Goal: Transaction & Acquisition: Download file/media

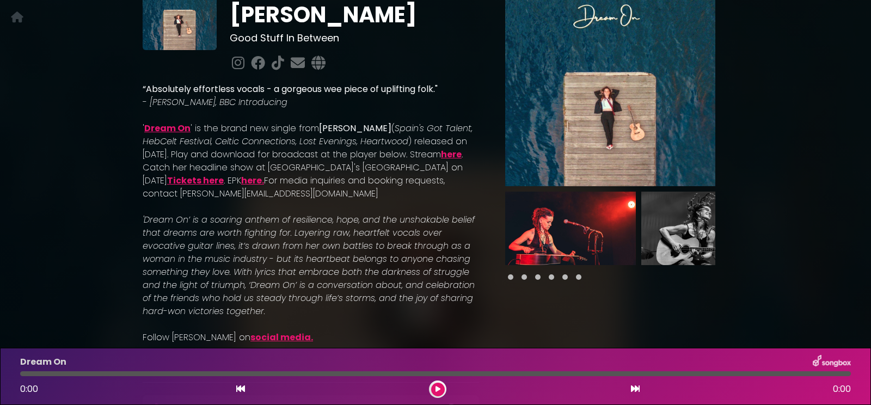
scroll to position [301, 0]
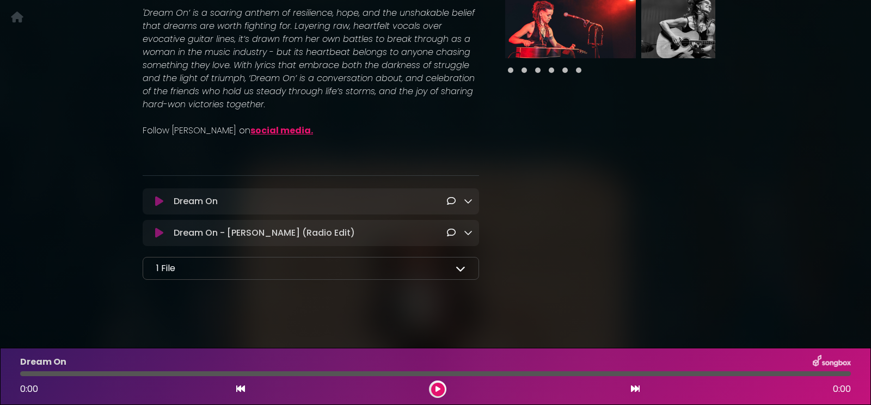
click at [460, 265] on icon at bounding box center [461, 269] width 10 height 10
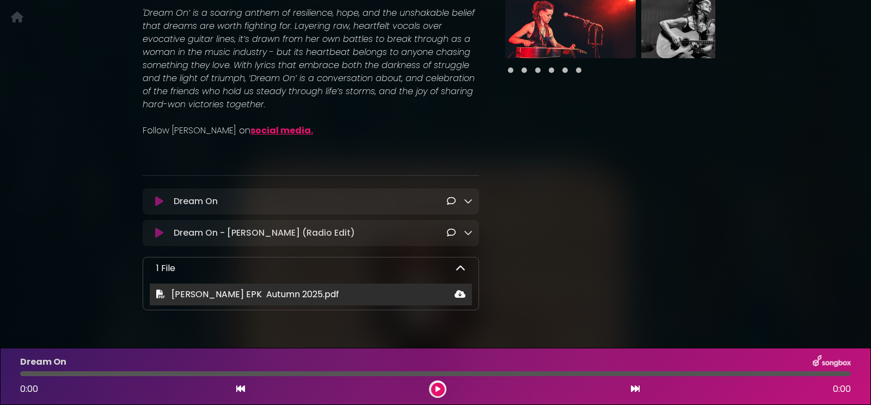
click at [316, 299] on span "Laura Silverstone EPK Autumn 2025.pdf" at bounding box center [256, 294] width 168 height 13
click at [459, 294] on icon at bounding box center [460, 294] width 11 height 9
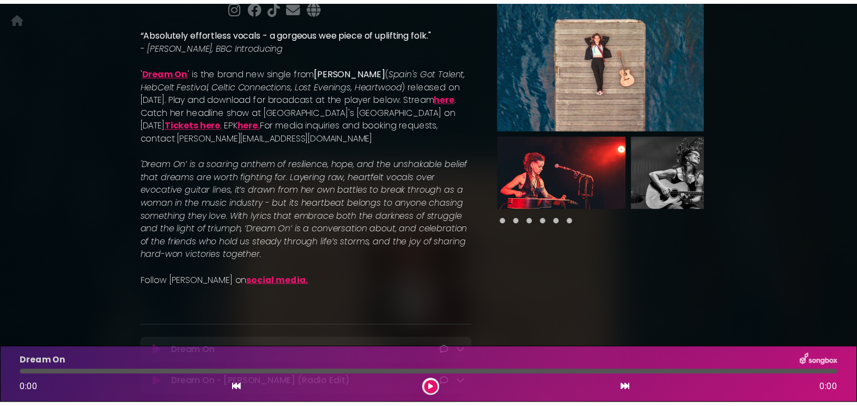
scroll to position [0, 0]
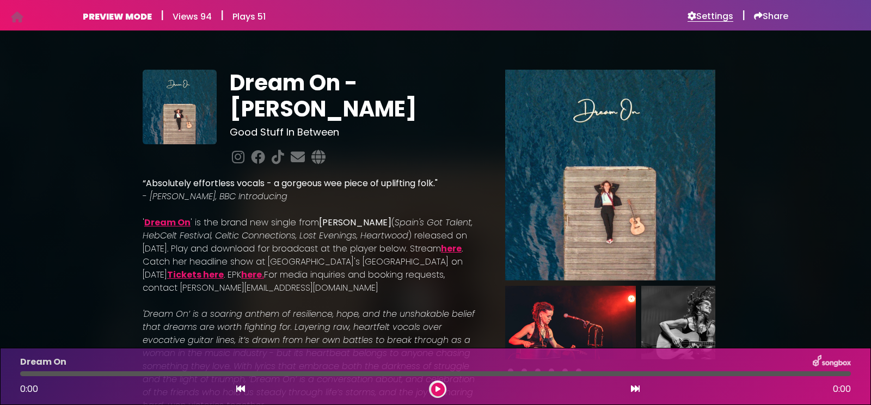
click at [704, 15] on h6 "Settings" at bounding box center [711, 16] width 46 height 11
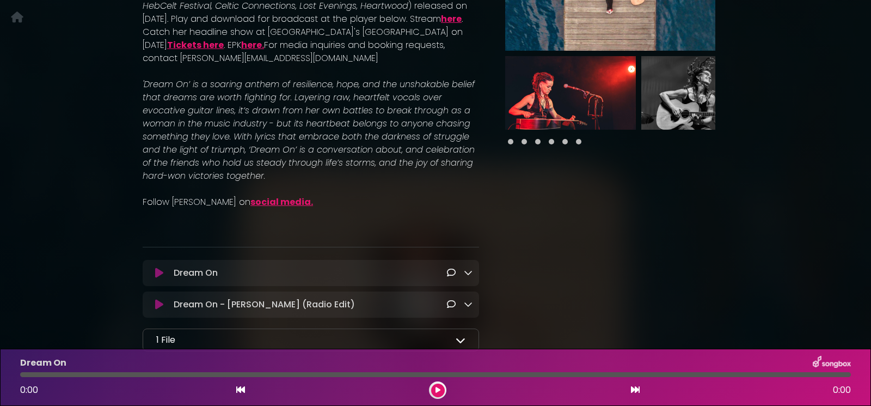
scroll to position [276, 0]
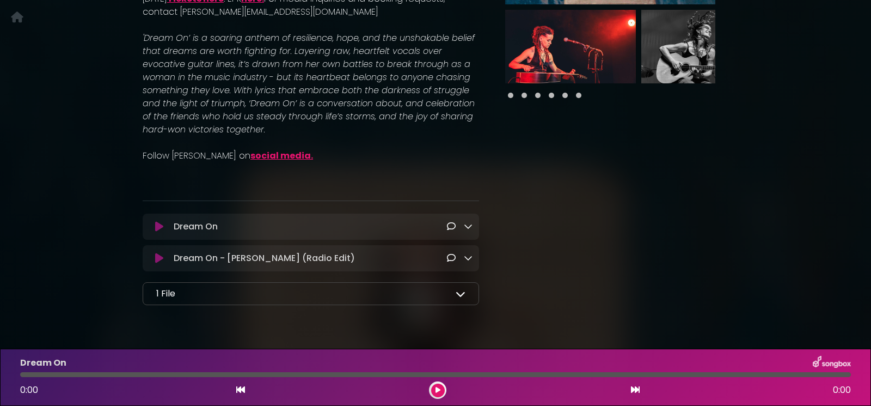
click at [461, 296] on icon at bounding box center [461, 294] width 10 height 10
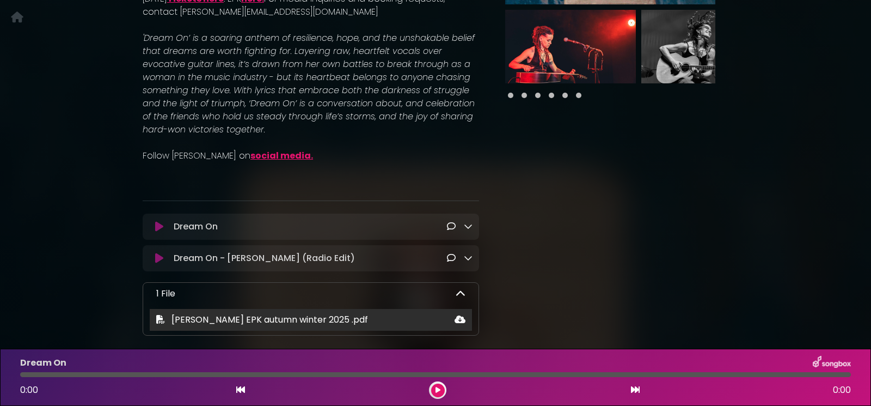
click at [347, 322] on span "Laura Silverstone EPK autumn winter 2025 .pdf" at bounding box center [270, 319] width 197 height 13
click at [457, 319] on icon at bounding box center [460, 319] width 11 height 9
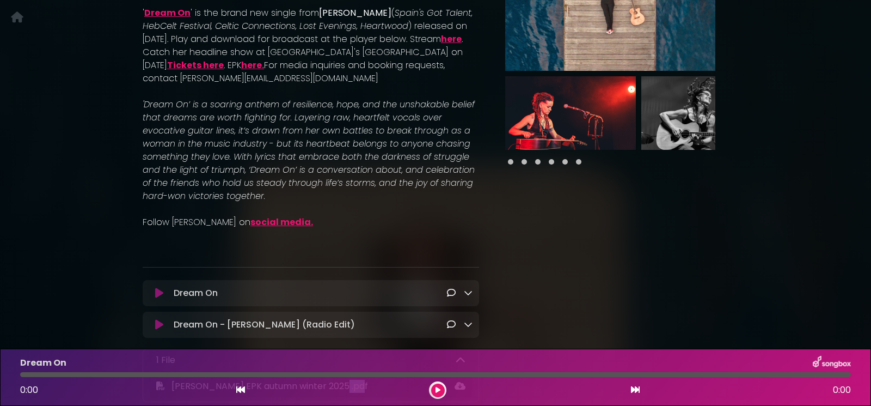
scroll to position [137, 0]
